Goal: Information Seeking & Learning: Learn about a topic

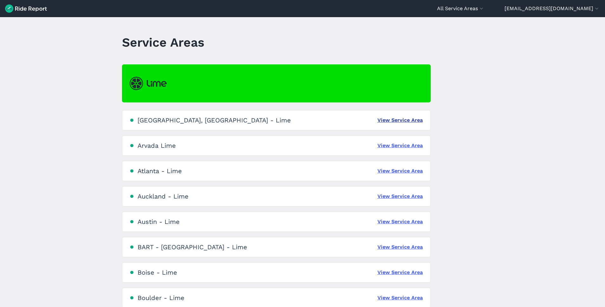
click at [377, 120] on link "View Service Area" at bounding box center [399, 120] width 45 height 8
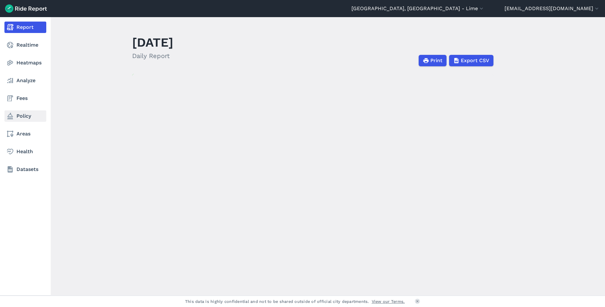
click at [25, 117] on link "Policy" at bounding box center [25, 115] width 42 height 11
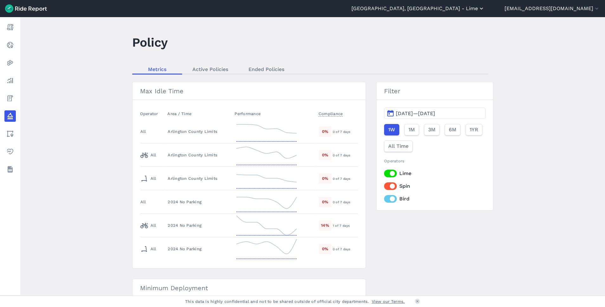
click at [476, 8] on button "[GEOGRAPHIC_DATA], [GEOGRAPHIC_DATA] - Lime" at bounding box center [417, 9] width 133 height 8
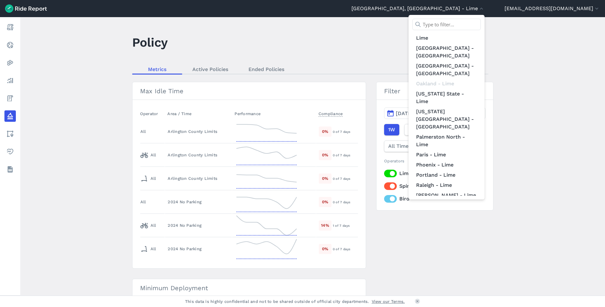
scroll to position [573, 0]
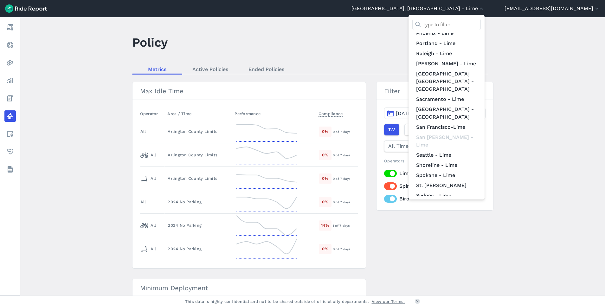
click at [480, 228] on link "[US_STATE] D.C. - Lime" at bounding box center [446, 233] width 68 height 10
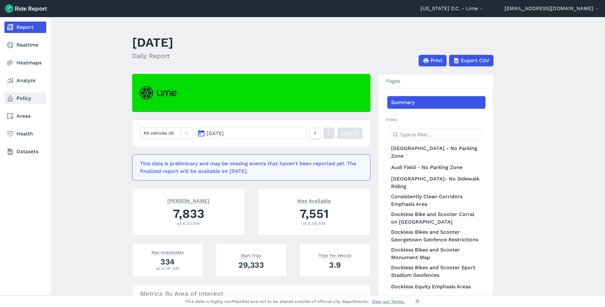
click at [27, 99] on link "Policy" at bounding box center [25, 97] width 42 height 11
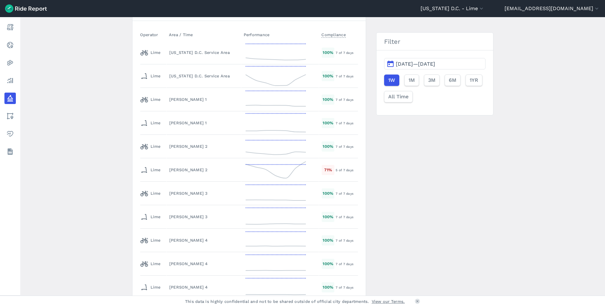
scroll to position [1101, 0]
click at [217, 162] on td "[PERSON_NAME] 2" at bounding box center [203, 168] width 75 height 23
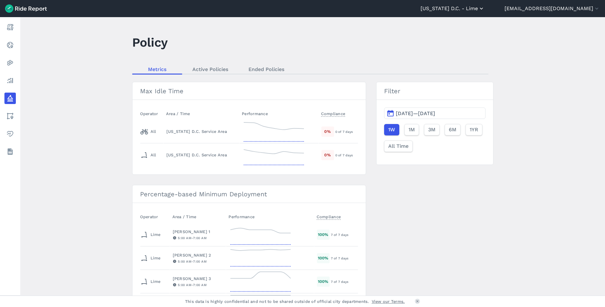
click at [484, 10] on button "[US_STATE] D.C. - Lime" at bounding box center [452, 9] width 64 height 8
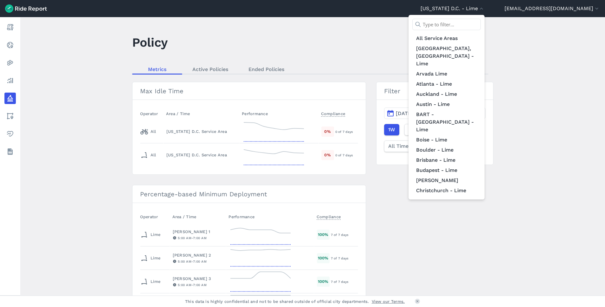
click at [563, 41] on div at bounding box center [302, 153] width 605 height 307
